Goal: Task Accomplishment & Management: Complete application form

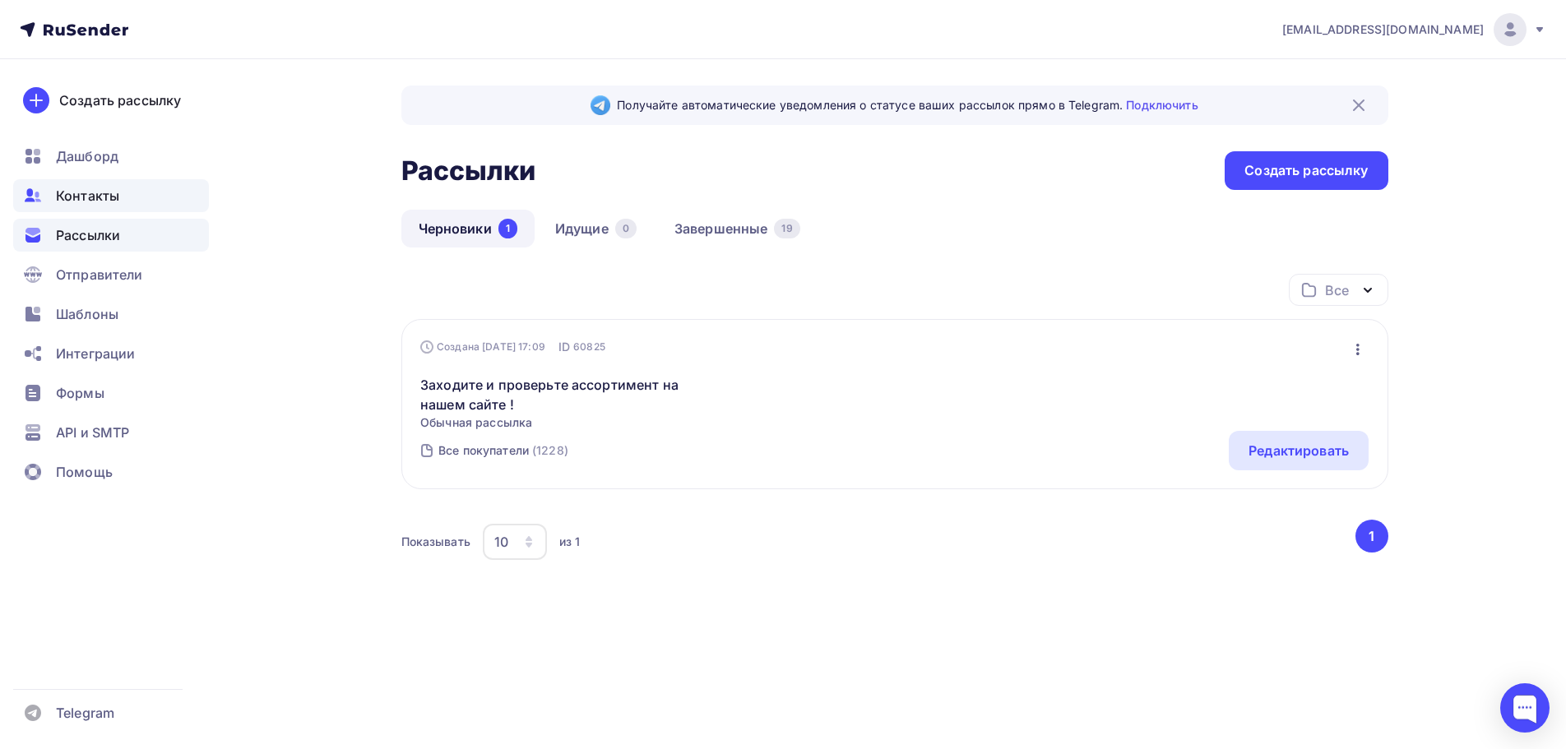
click at [95, 195] on span "Контакты" at bounding box center [87, 196] width 63 height 20
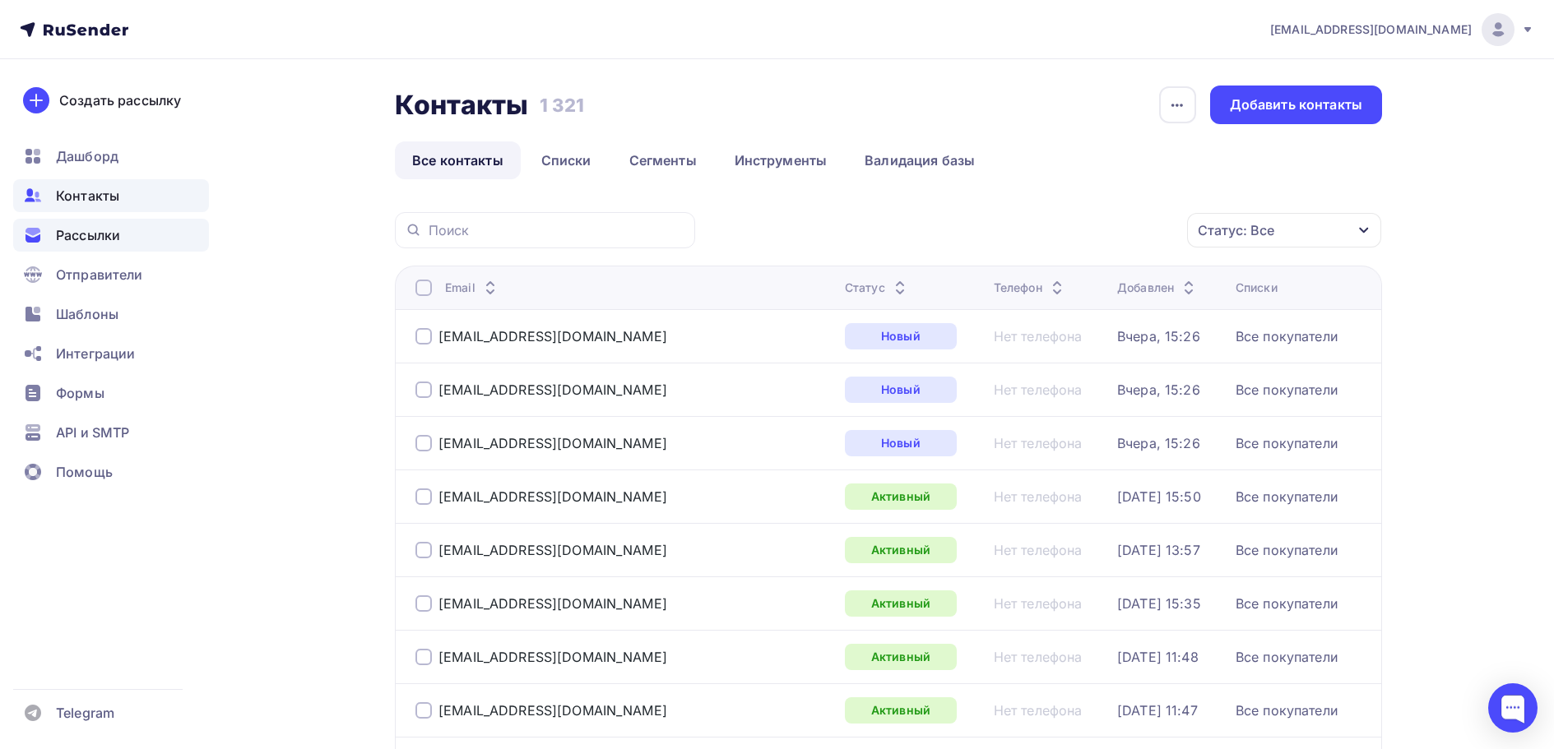
click at [102, 234] on span "Рассылки" at bounding box center [88, 235] width 64 height 20
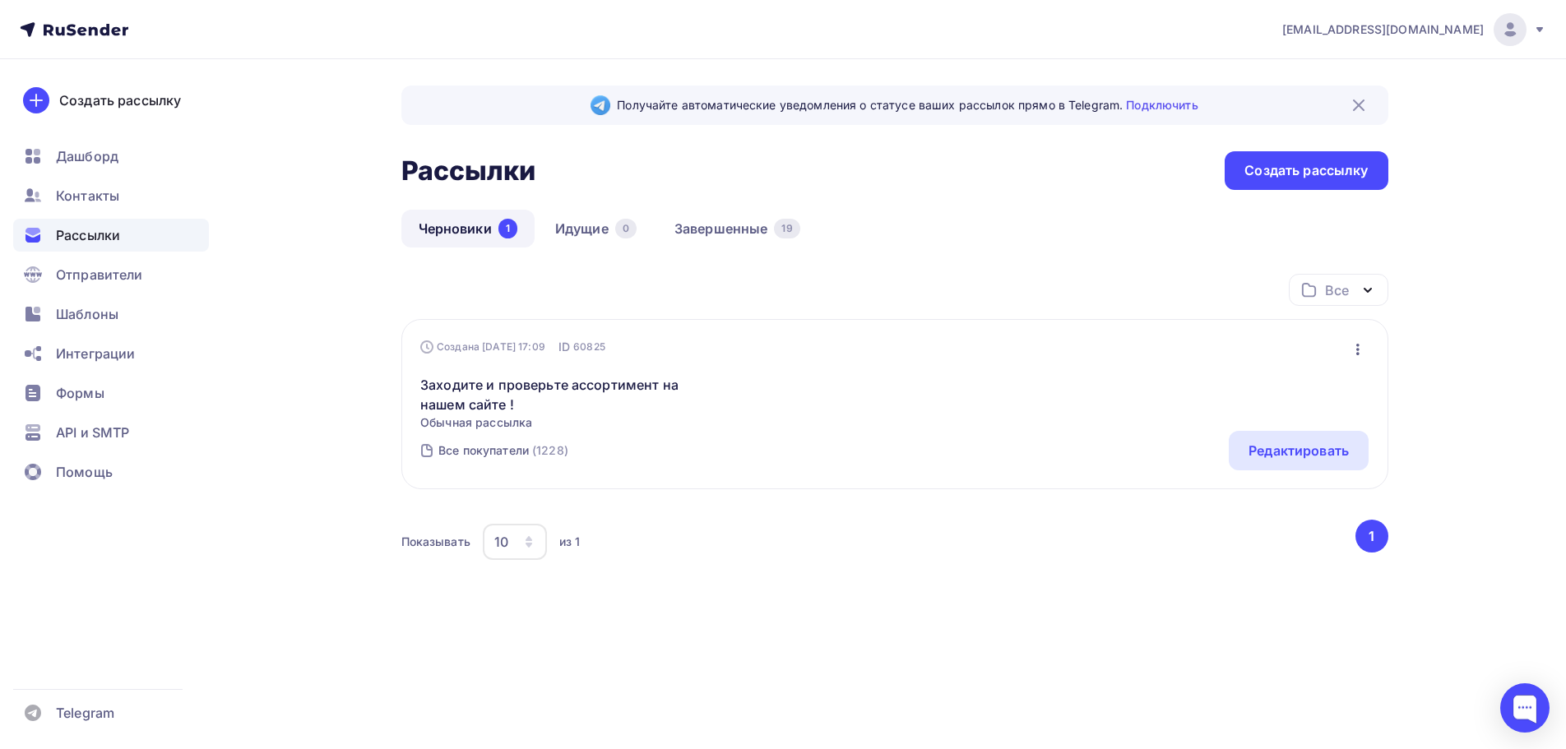
click at [91, 25] on icon at bounding box center [74, 30] width 109 height 20
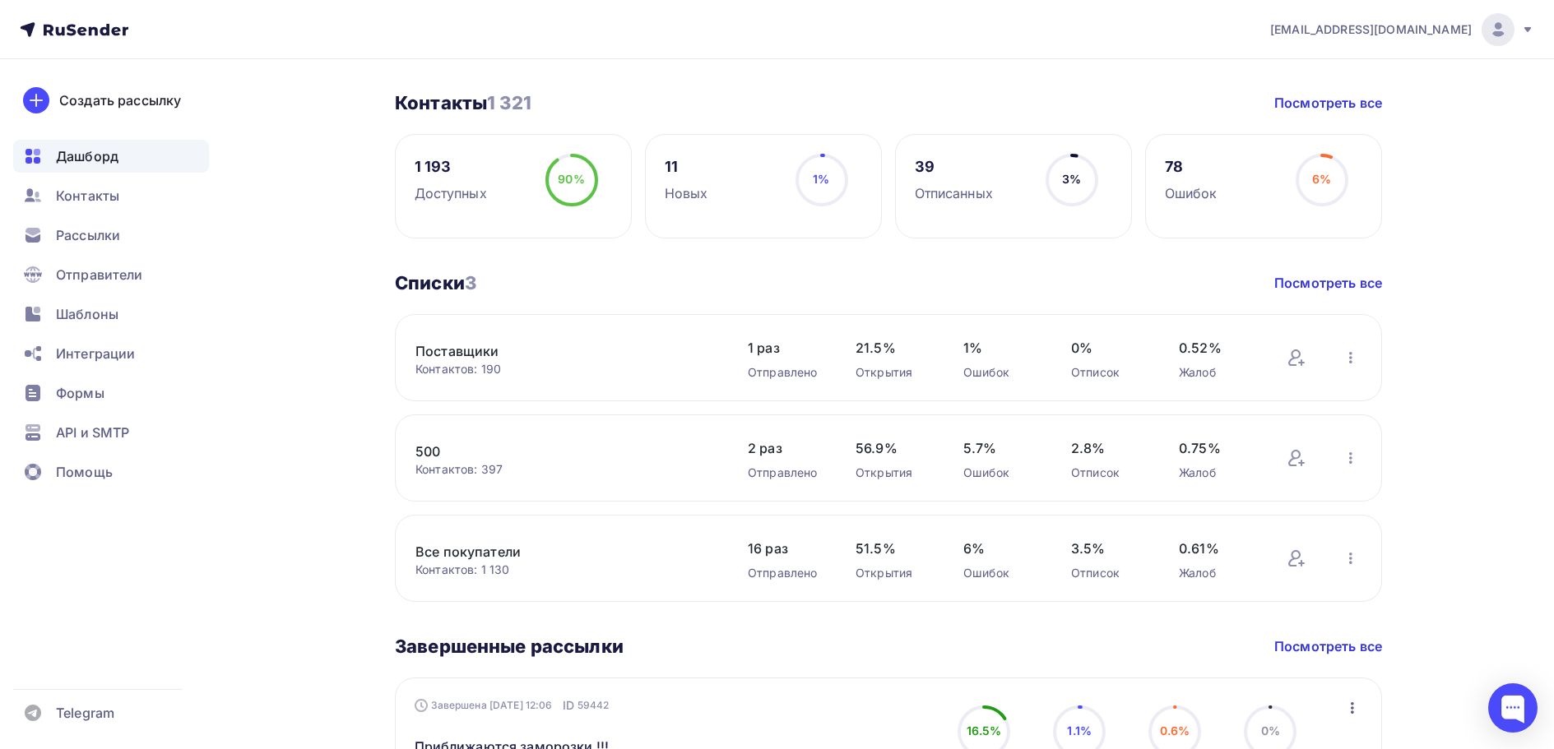
scroll to position [411, 0]
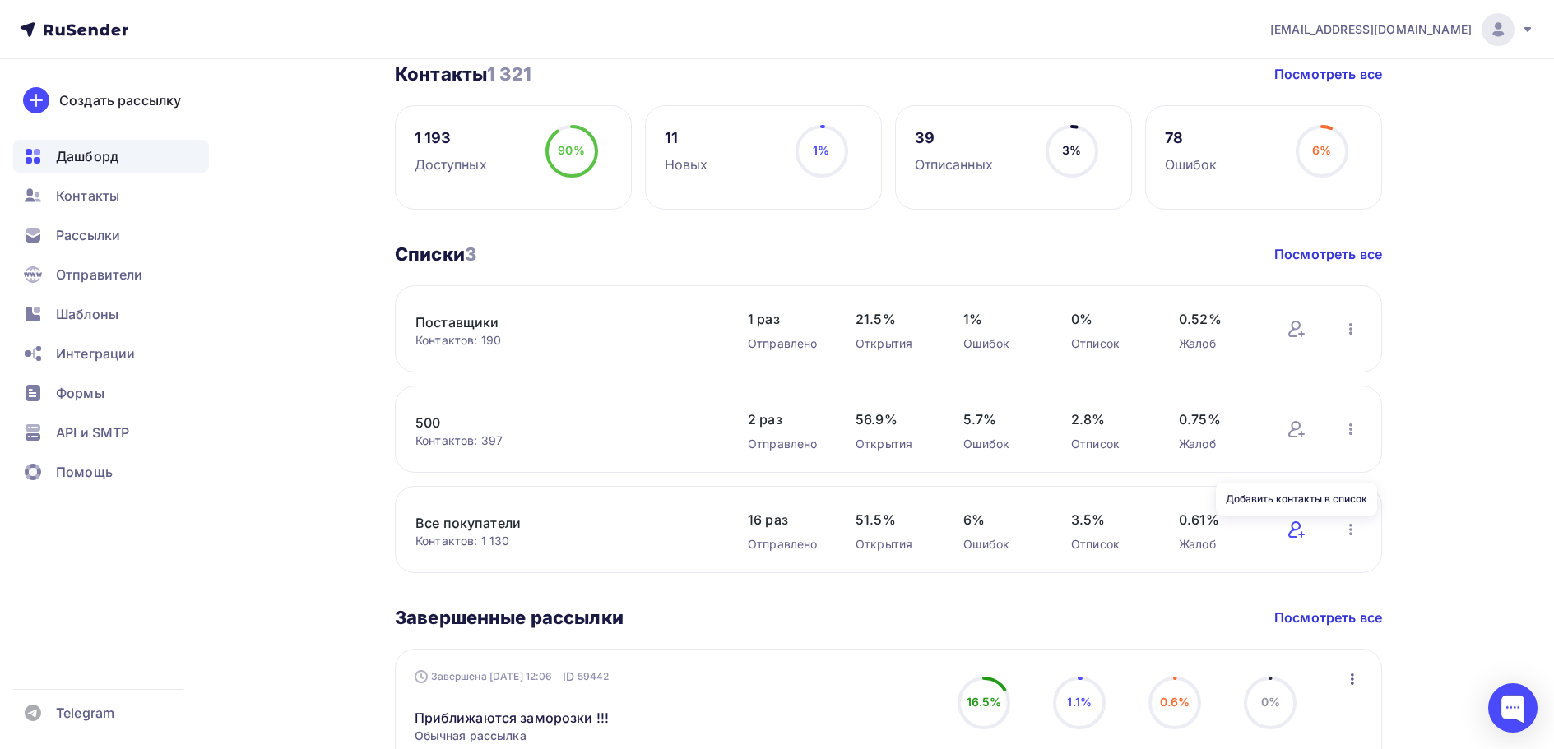
click at [1293, 527] on icon at bounding box center [1296, 530] width 20 height 20
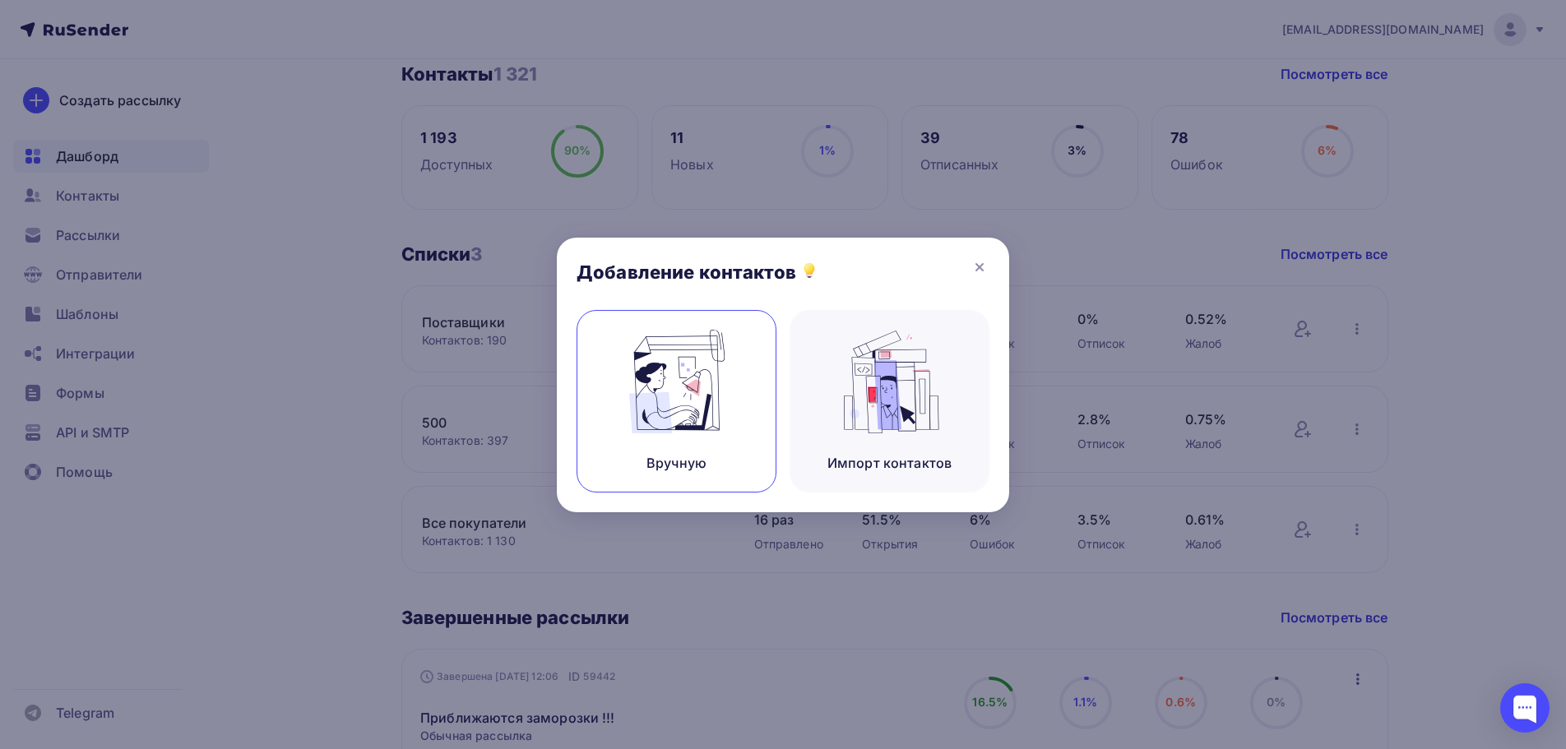
click at [729, 412] on img at bounding box center [677, 382] width 110 height 104
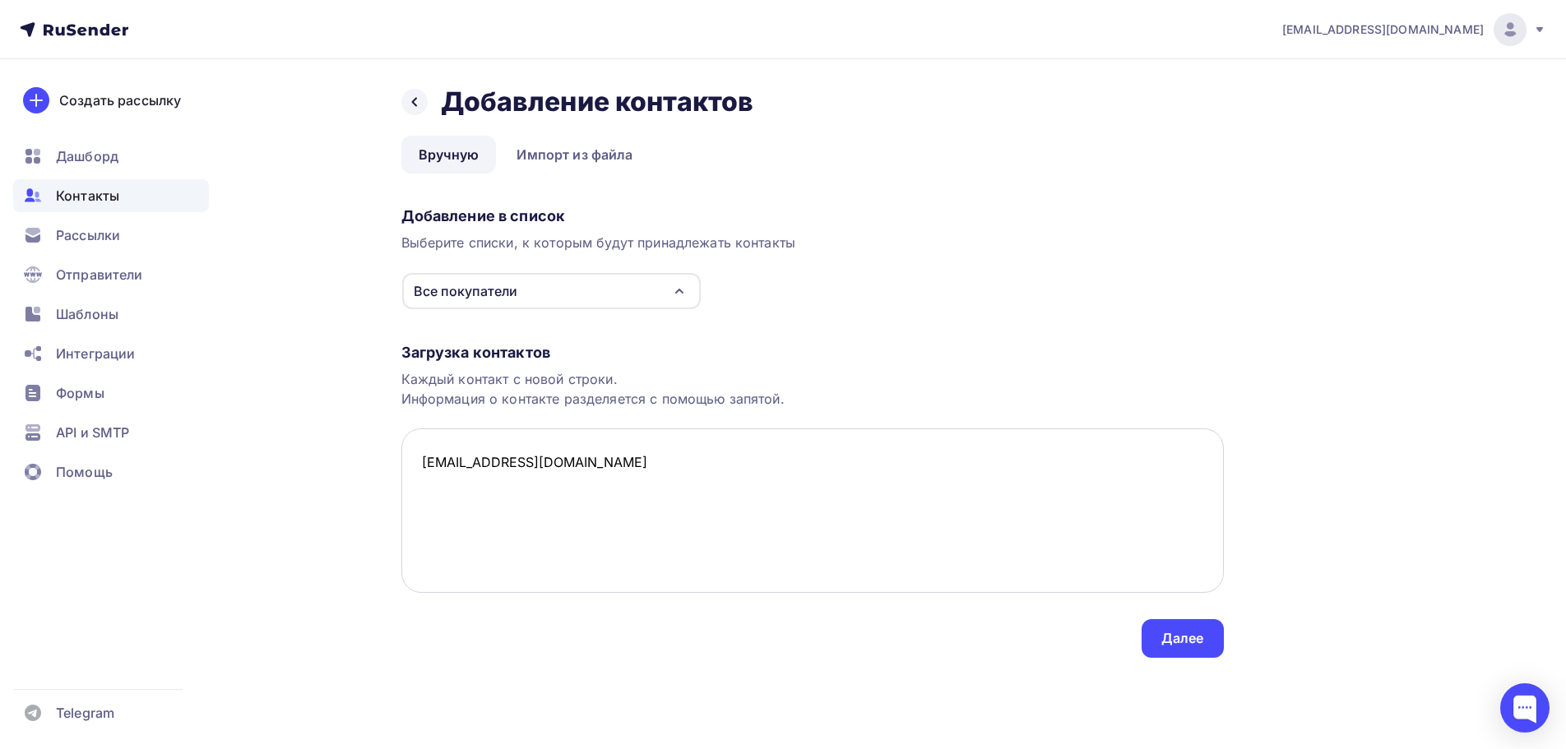
drag, startPoint x: 553, startPoint y: 551, endPoint x: 521, endPoint y: 526, distance: 39.8
click at [549, 548] on textarea "[EMAIL_ADDRESS][DOMAIN_NAME]" at bounding box center [812, 510] width 822 height 164
type textarea "[EMAIL_ADDRESS][DOMAIN_NAME]"
click at [1174, 644] on div "Далее" at bounding box center [1182, 638] width 43 height 19
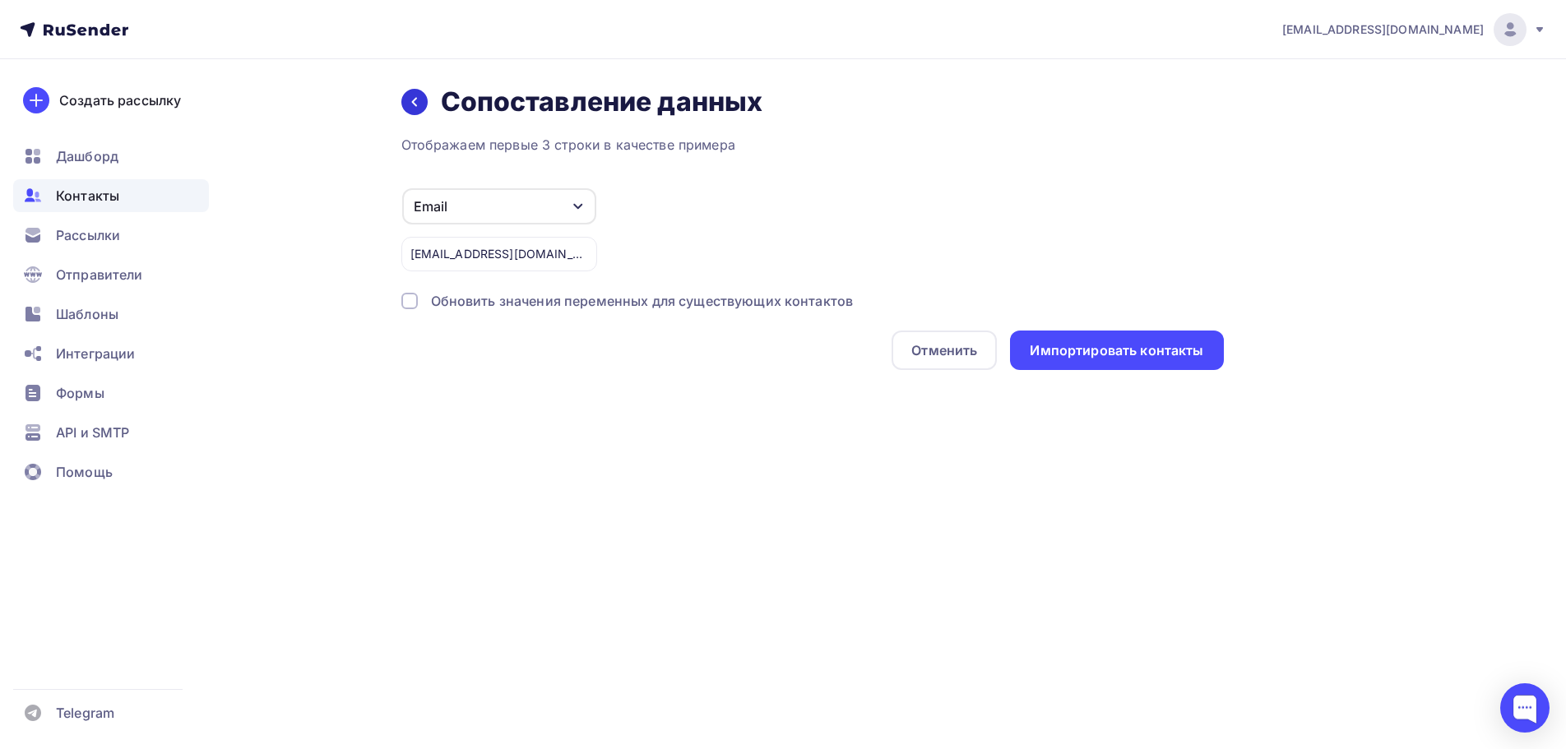
click at [416, 96] on icon at bounding box center [414, 101] width 13 height 13
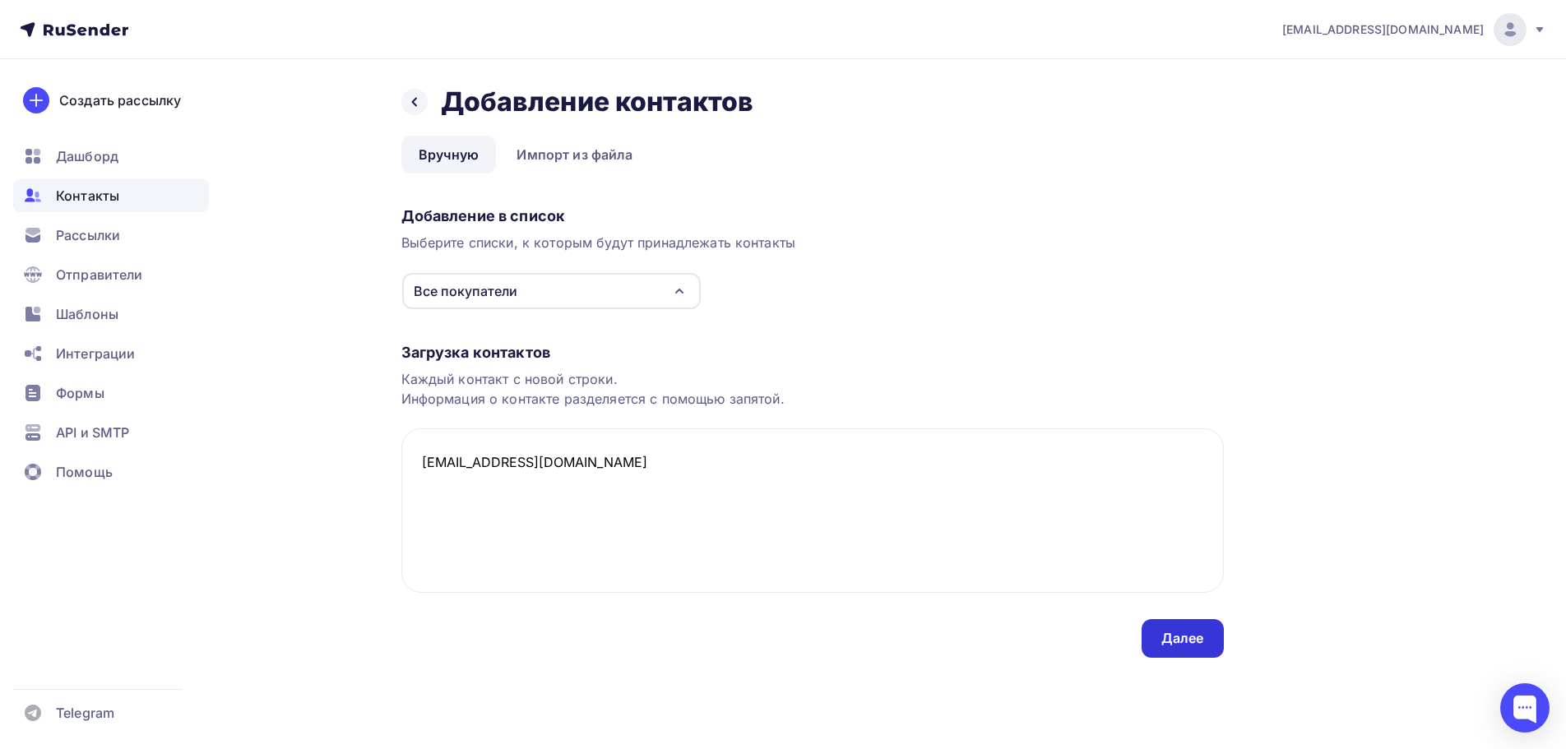
click at [1162, 638] on div "Далее" at bounding box center [1182, 638] width 43 height 19
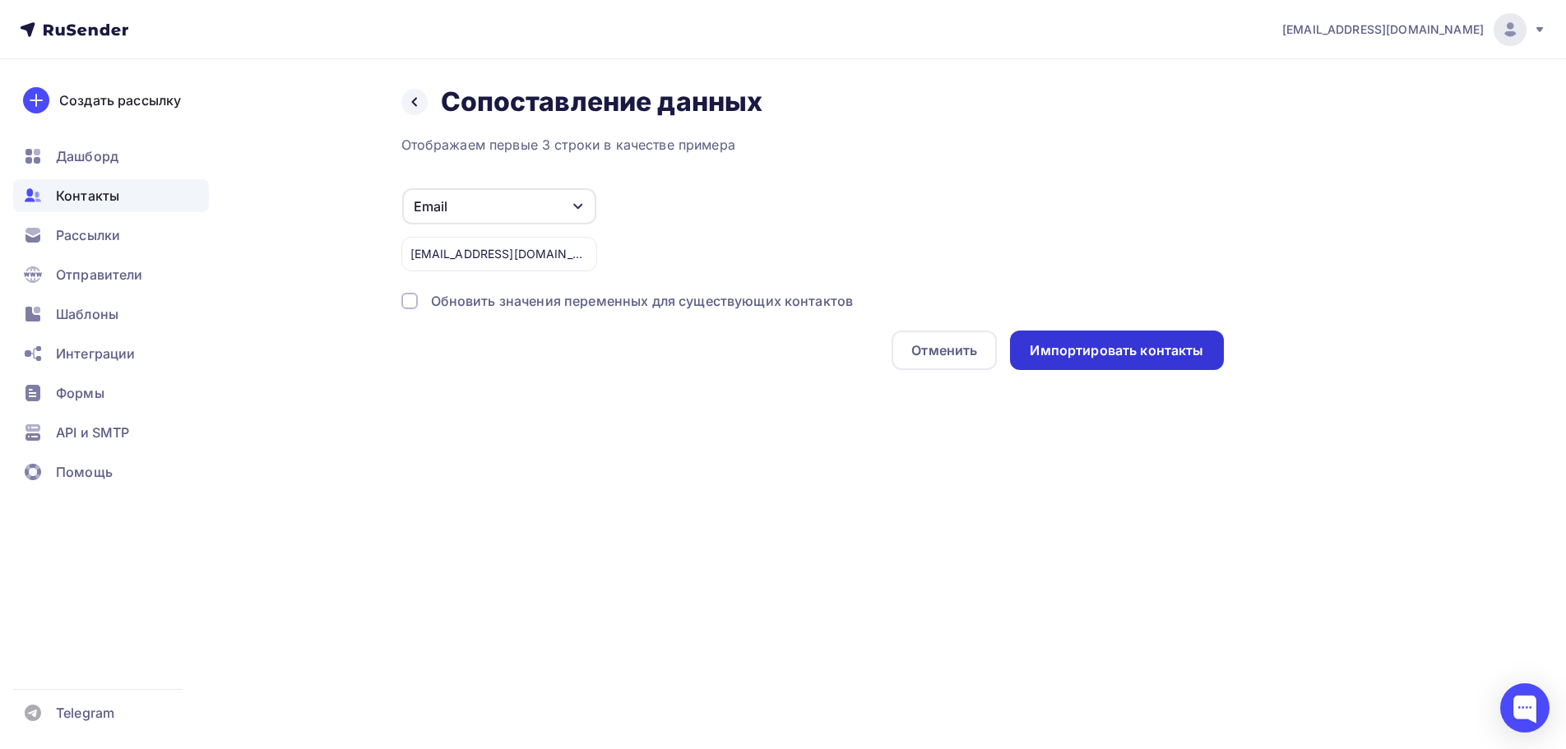
click at [1069, 350] on div "Импортировать контакты" at bounding box center [1117, 350] width 174 height 19
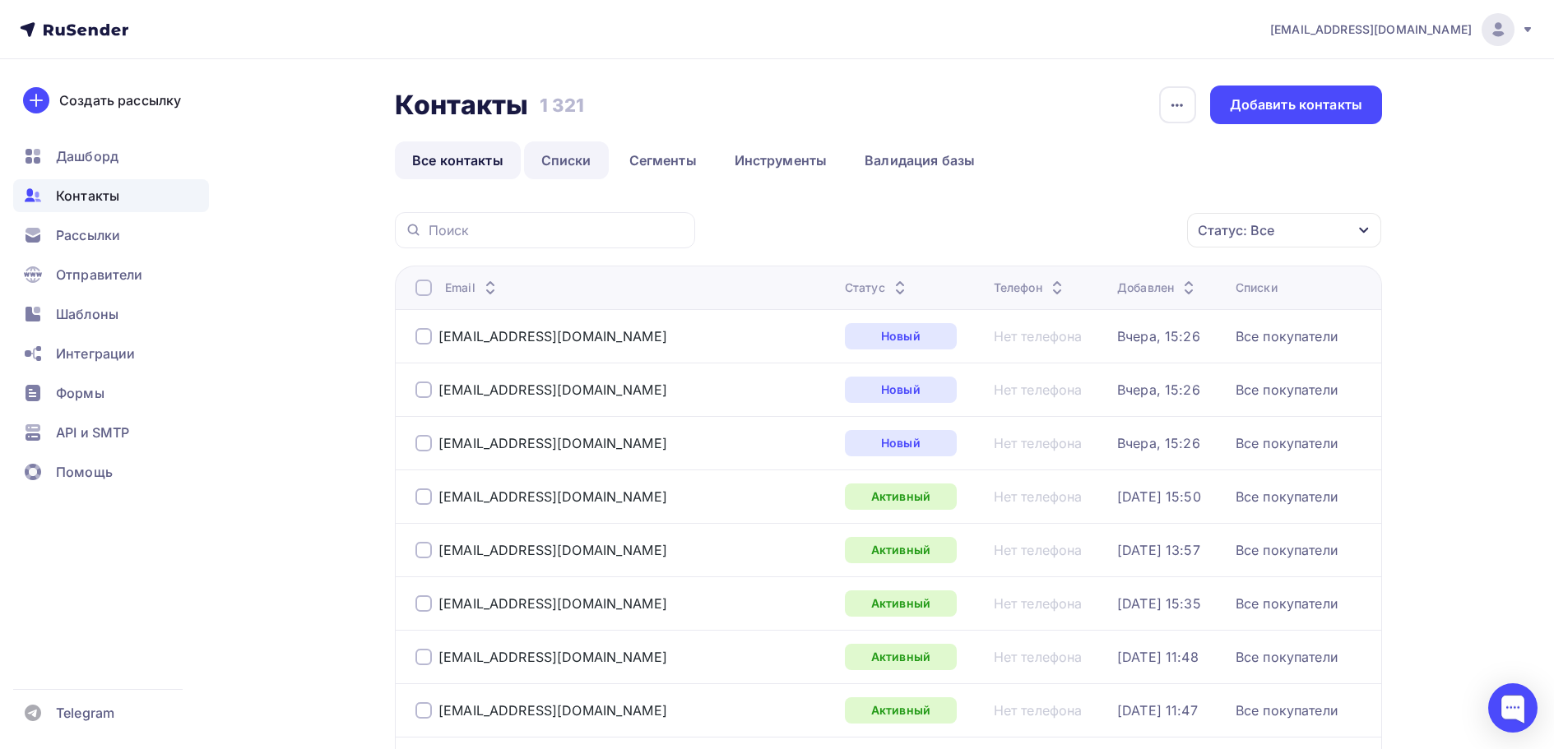
click at [597, 153] on link "Списки" at bounding box center [566, 160] width 85 height 38
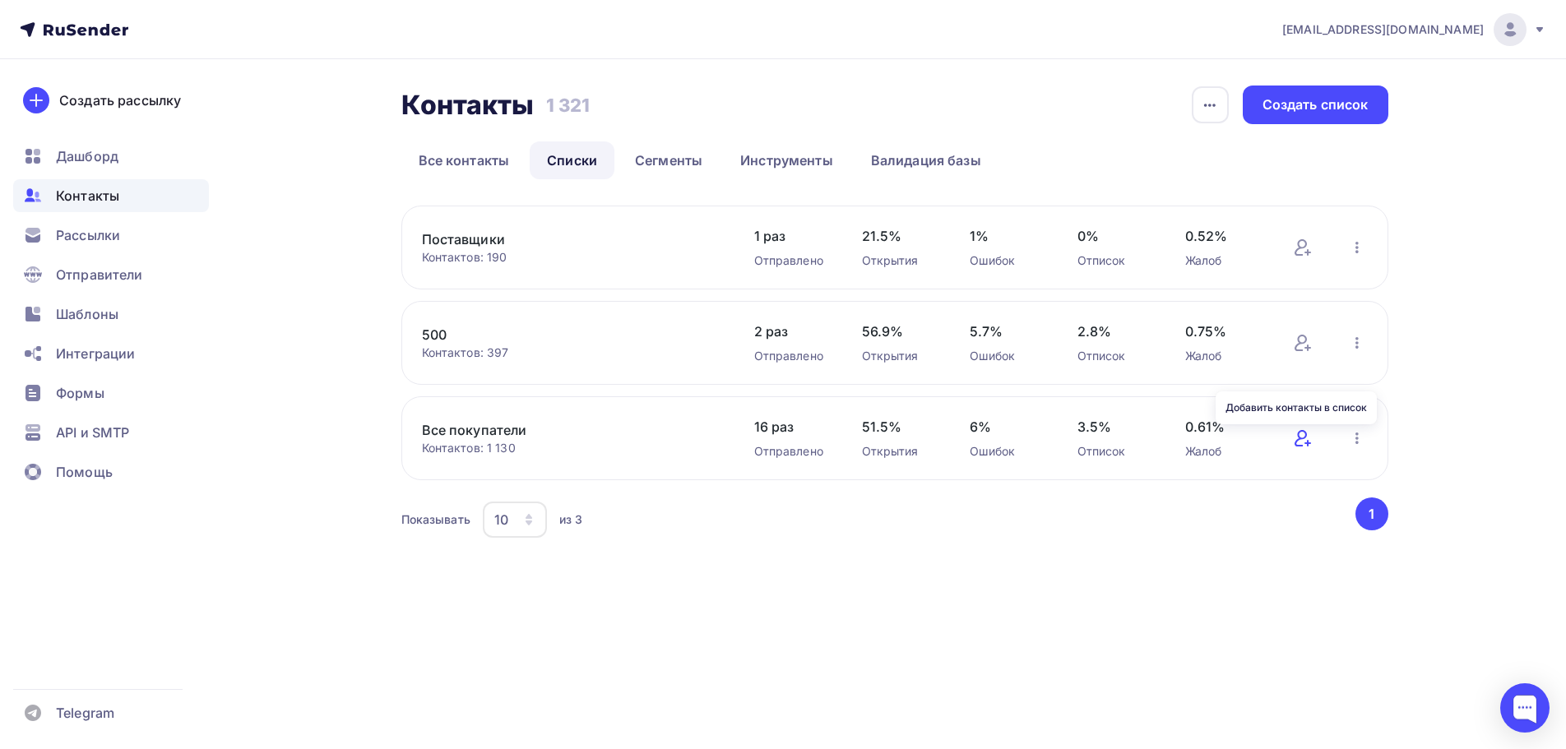
click at [1304, 442] on icon at bounding box center [1303, 438] width 20 height 20
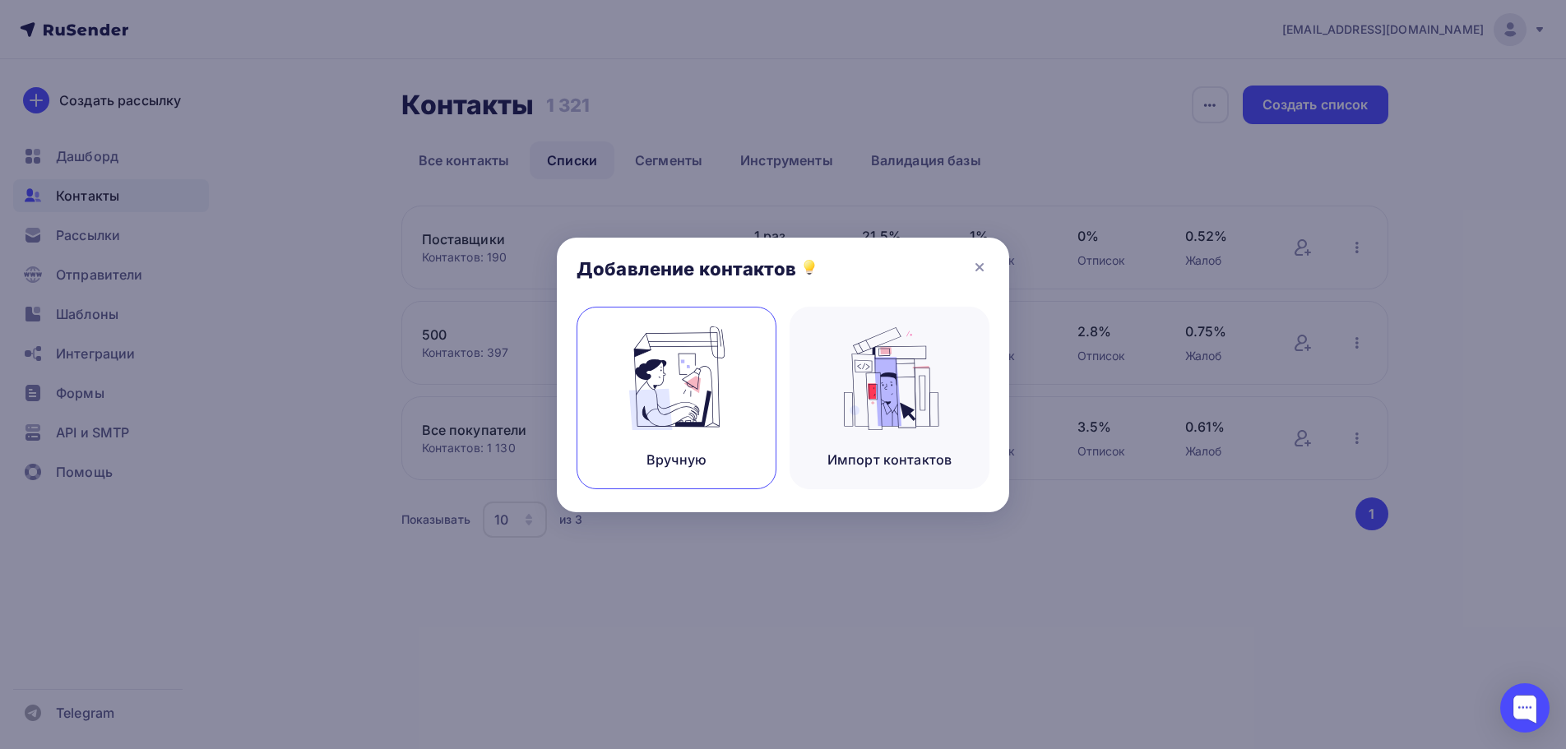
click at [725, 419] on img at bounding box center [677, 378] width 110 height 104
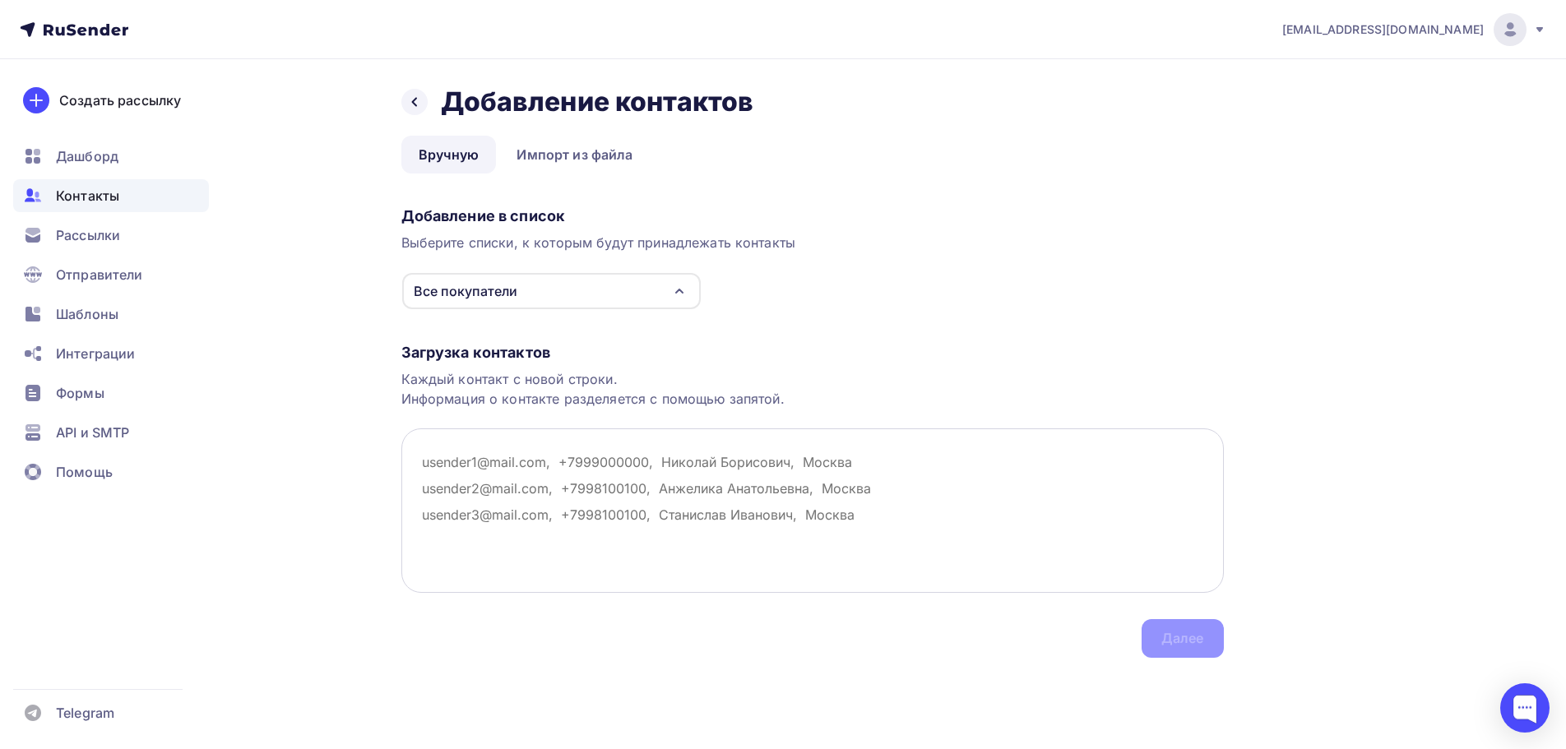
click at [461, 483] on textarea at bounding box center [812, 510] width 822 height 164
click at [533, 297] on div "Все покупатели" at bounding box center [551, 291] width 299 height 36
click at [671, 597] on div "Загрузка контактов Каждый контакт с новой строки. Информация о контакте разделя…" at bounding box center [812, 484] width 822 height 348
click at [516, 489] on textarea at bounding box center [812, 510] width 822 height 164
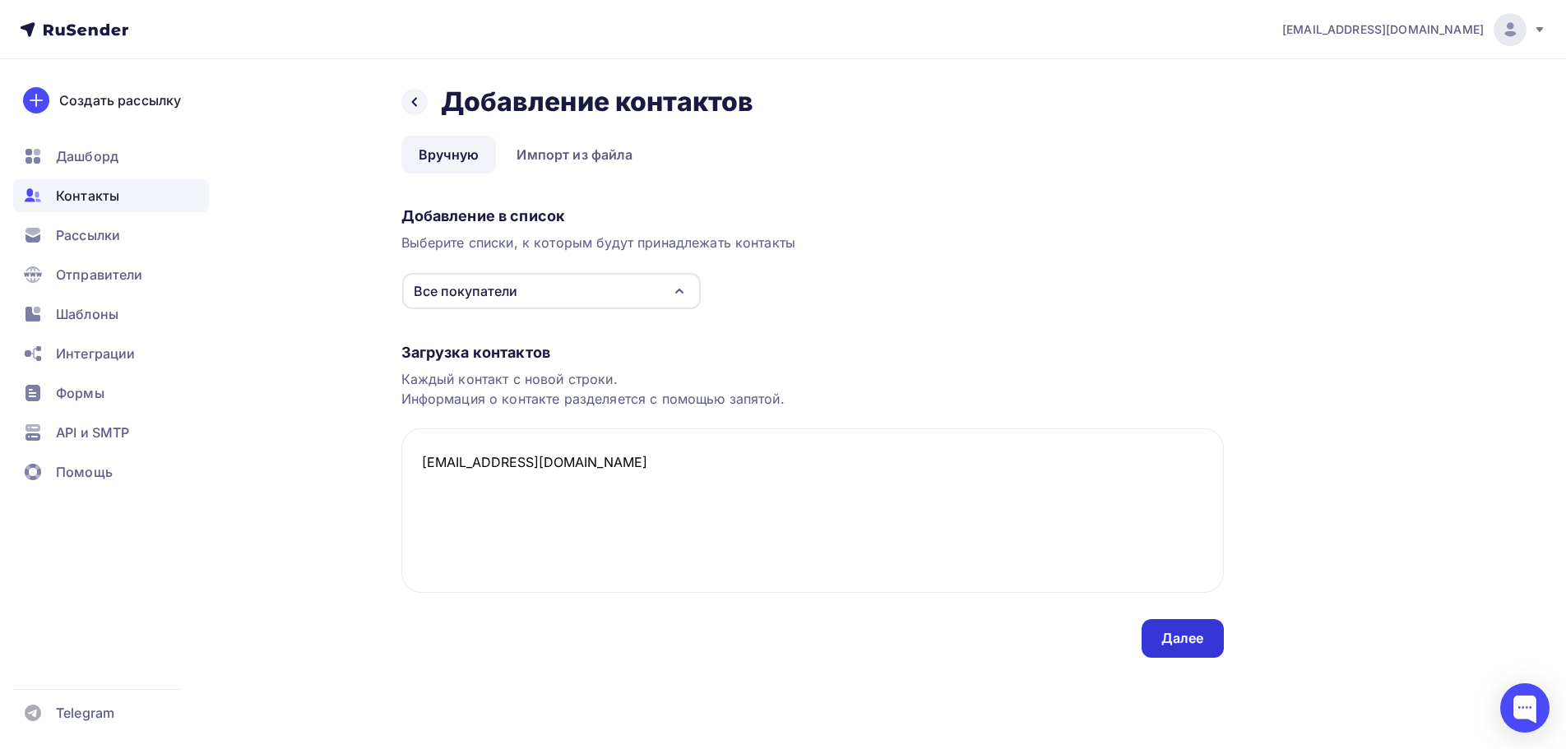
type textarea "[EMAIL_ADDRESS][DOMAIN_NAME]"
click at [1190, 625] on div "Далее" at bounding box center [1182, 638] width 82 height 39
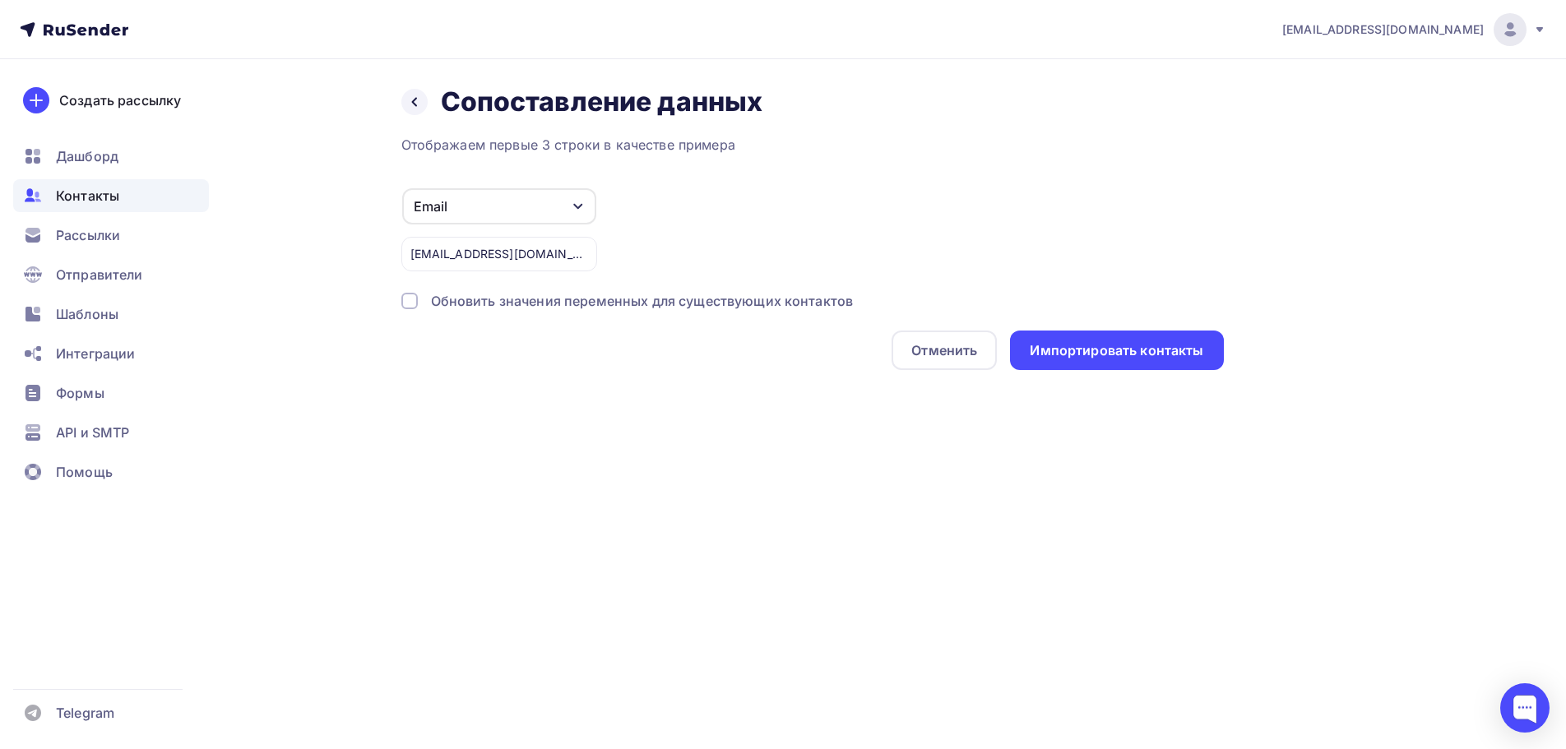
click at [410, 297] on div at bounding box center [409, 301] width 16 height 16
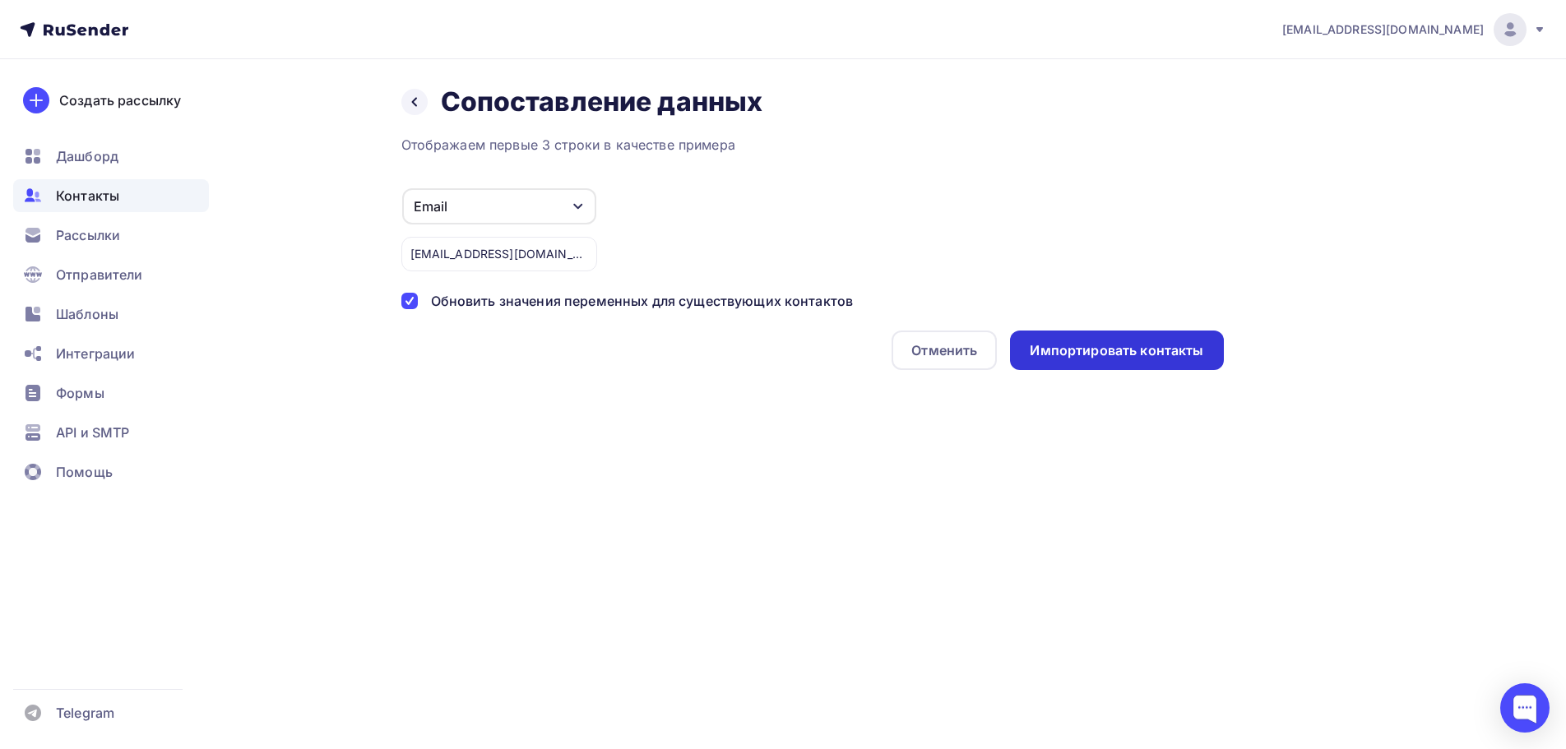
click at [1104, 355] on div "Импортировать контакты" at bounding box center [1117, 350] width 174 height 19
